Goal: Share content

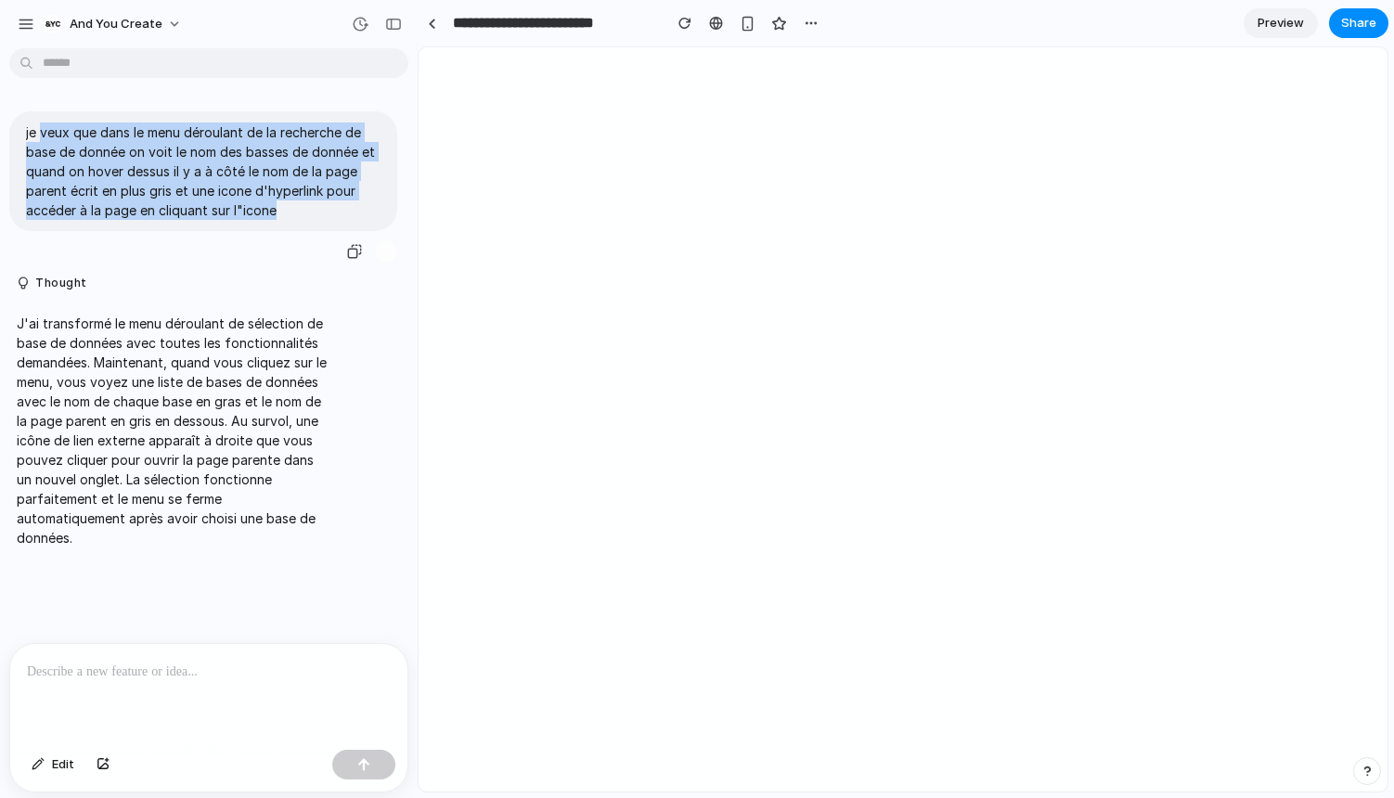
drag, startPoint x: 40, startPoint y: 125, endPoint x: 310, endPoint y: 201, distance: 280.6
click at [310, 201] on p "je veux que dans le menu déroulant de la recherche de base de donnée on voit le…" at bounding box center [203, 171] width 355 height 97
click at [1282, 20] on span "Preview" at bounding box center [1281, 23] width 46 height 19
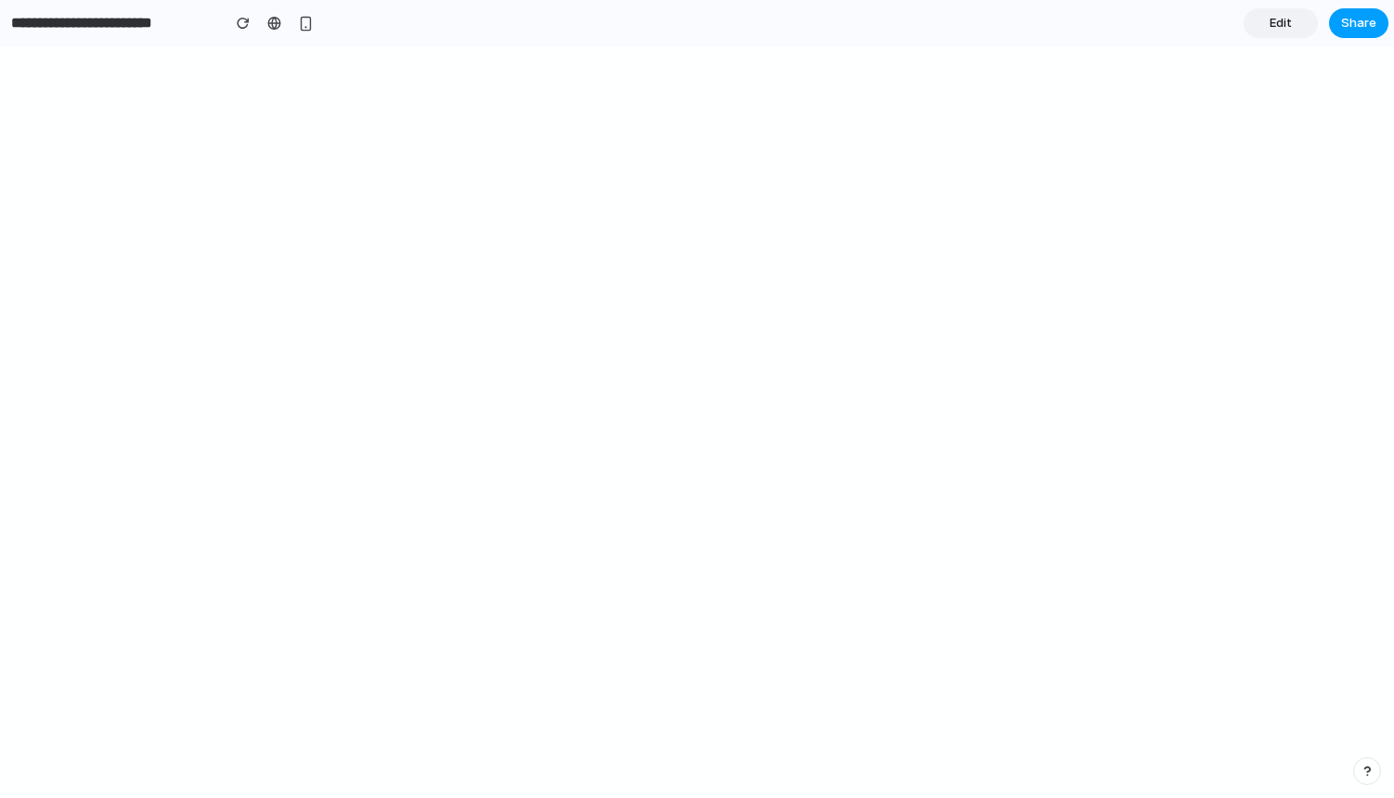
click at [1354, 30] on span "Share" at bounding box center [1358, 23] width 35 height 19
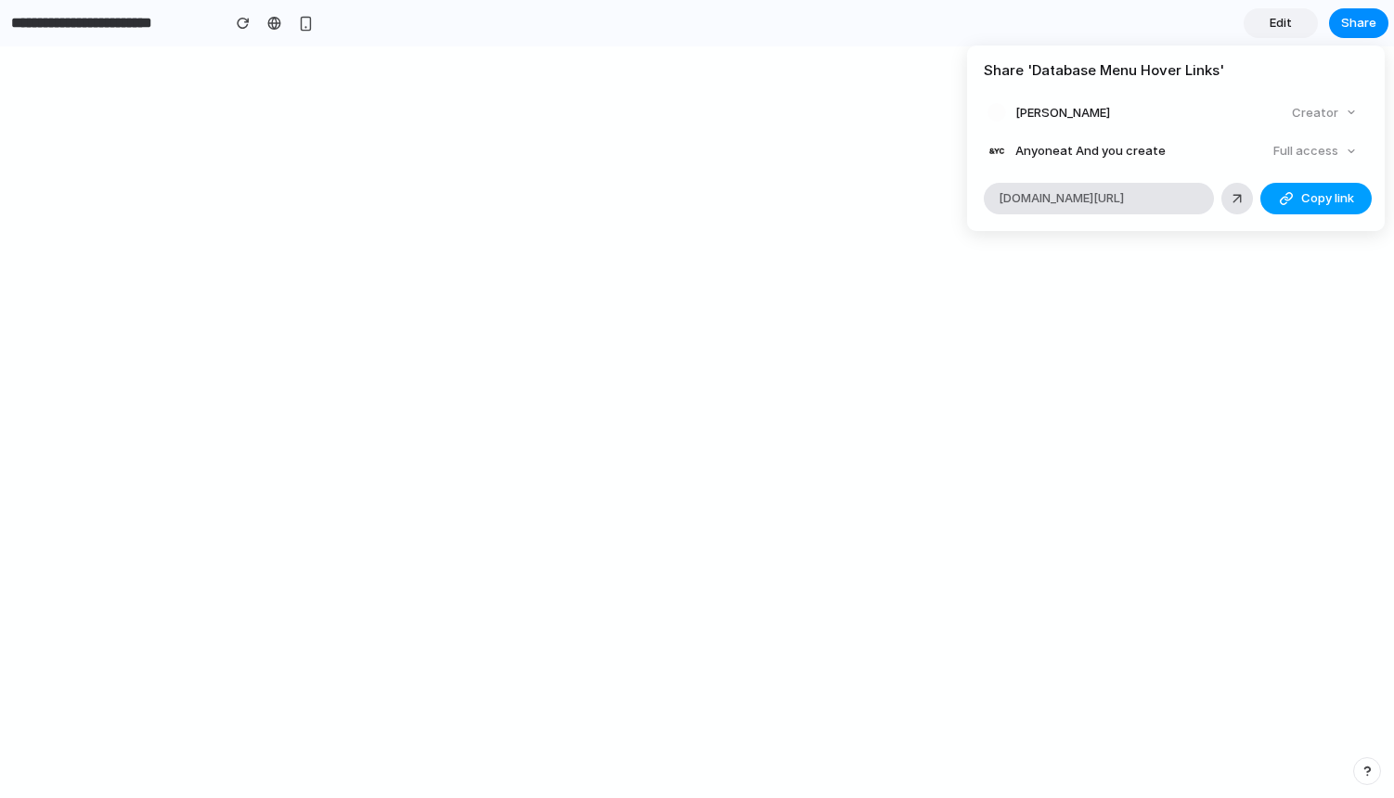
click at [1284, 198] on div "button" at bounding box center [1286, 198] width 15 height 15
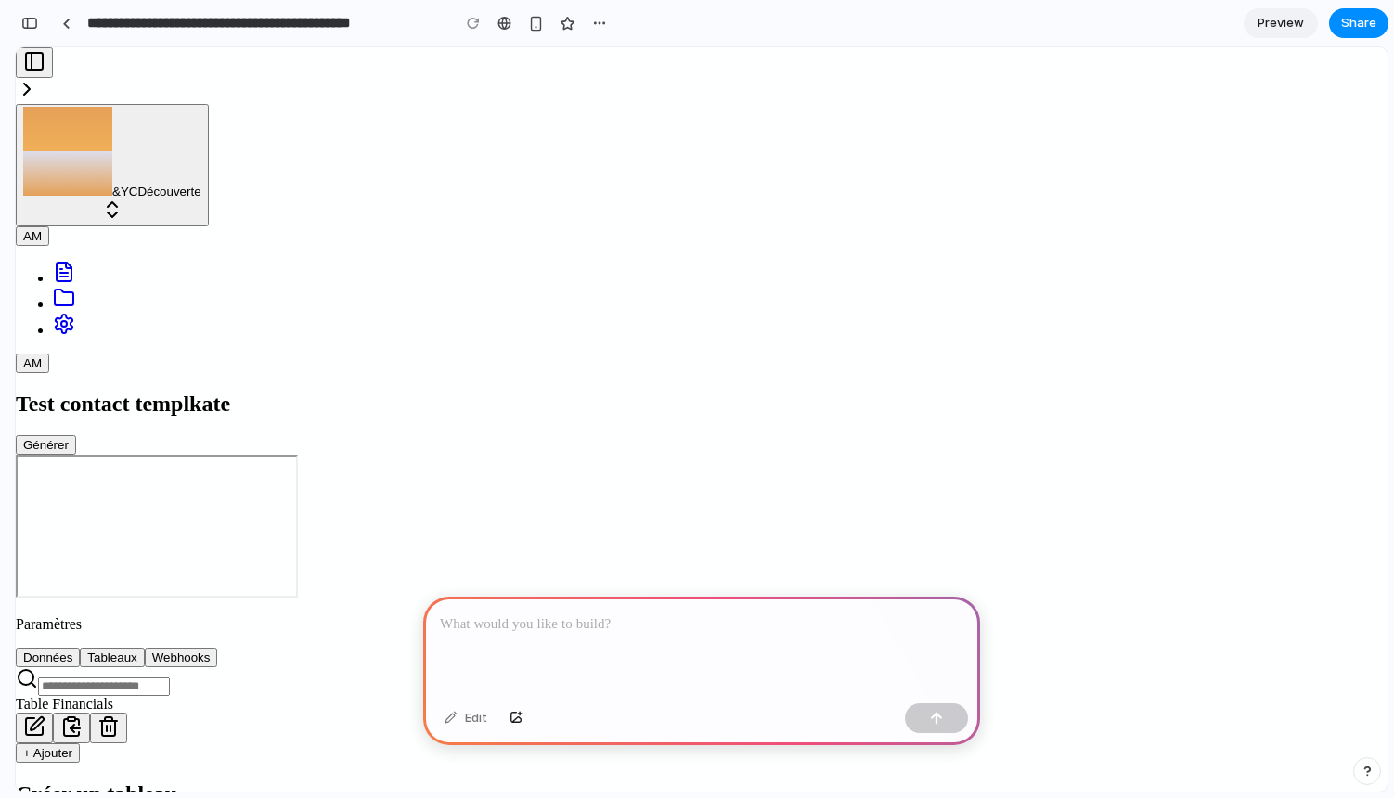
click at [489, 631] on p at bounding box center [701, 625] width 523 height 22
